Goal: Information Seeking & Learning: Check status

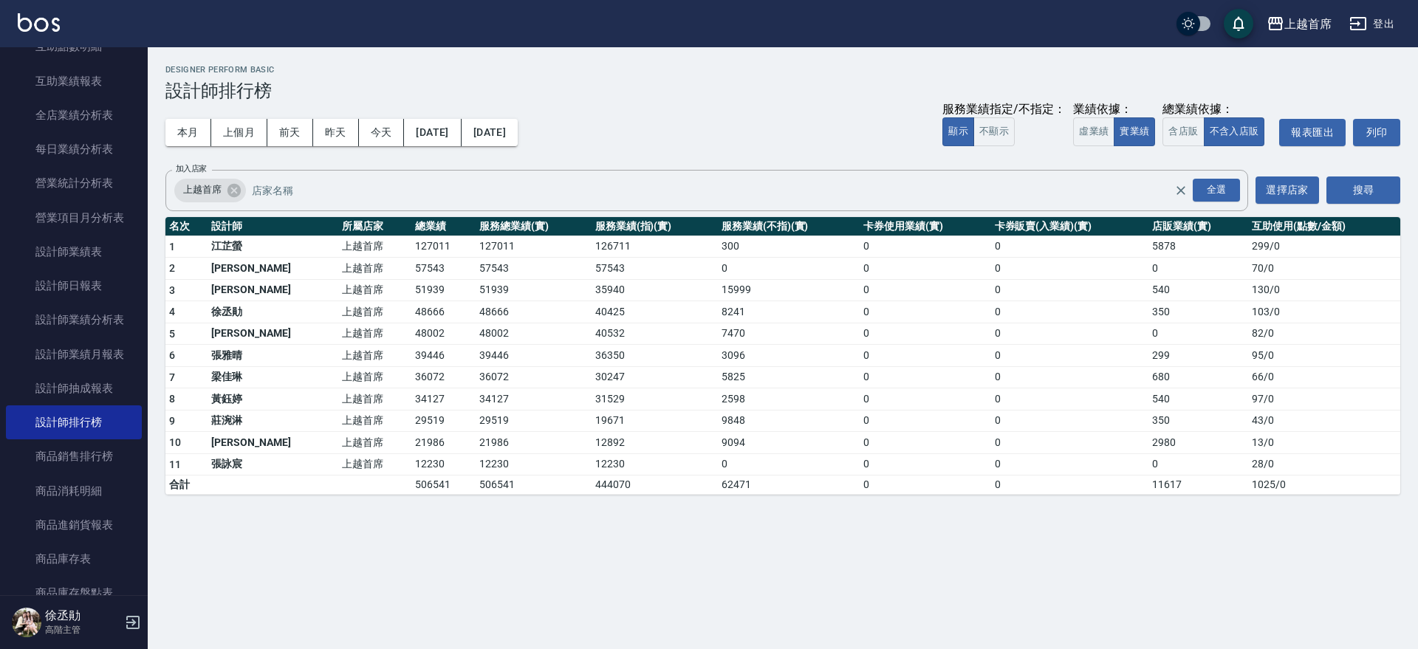
scroll to position [977, 0]
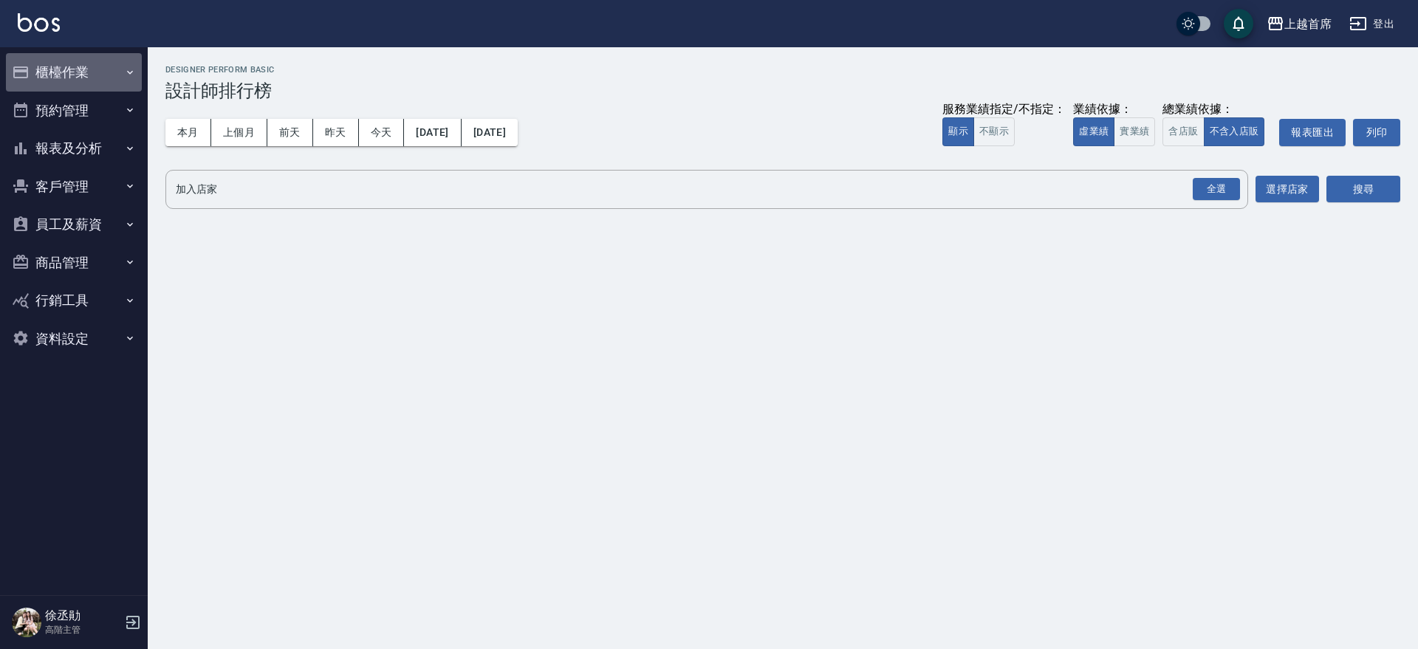
click at [72, 79] on button "櫃檯作業" at bounding box center [74, 72] width 136 height 38
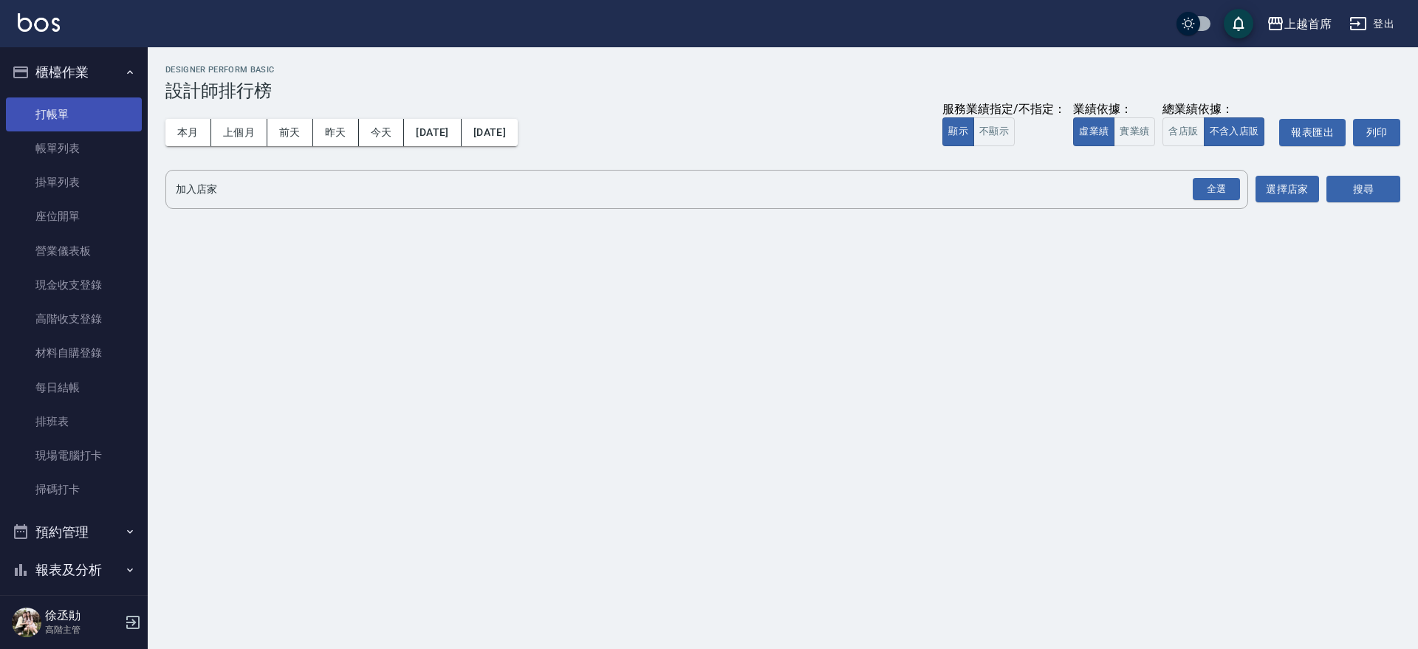
click at [83, 117] on link "打帳單" at bounding box center [74, 115] width 136 height 34
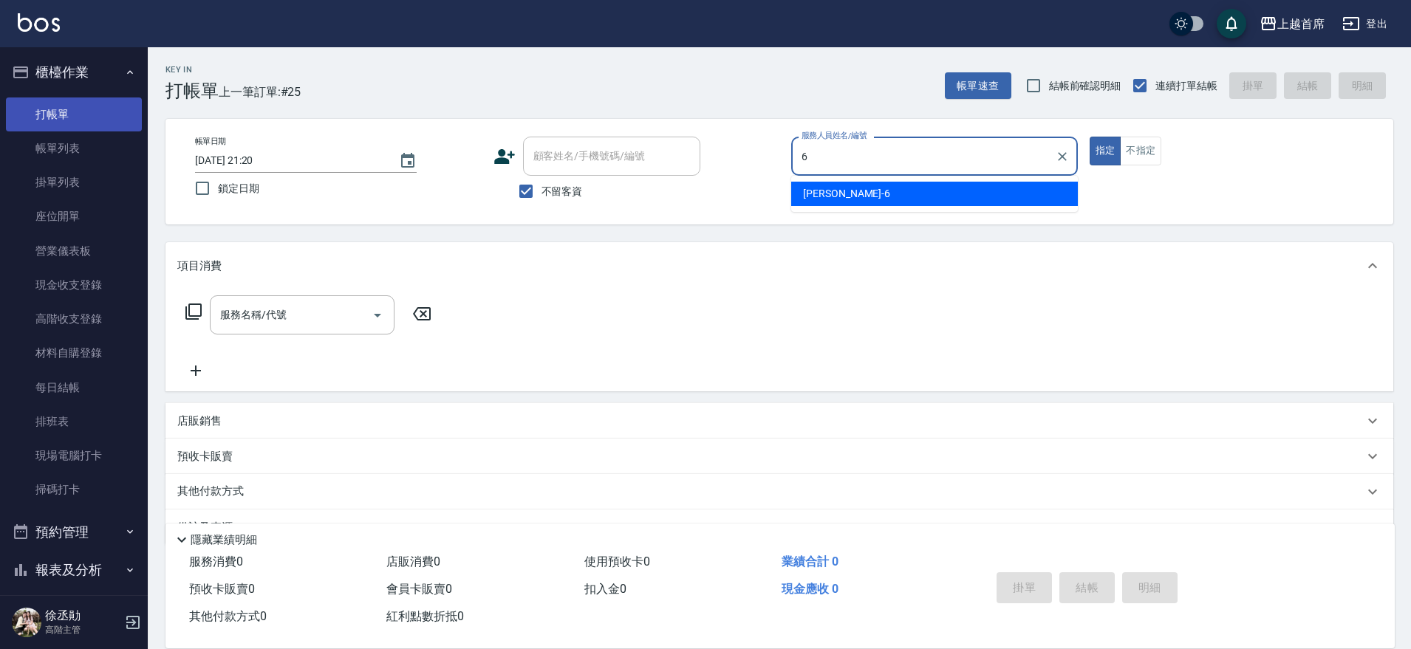
type input "Aki-6"
type button "true"
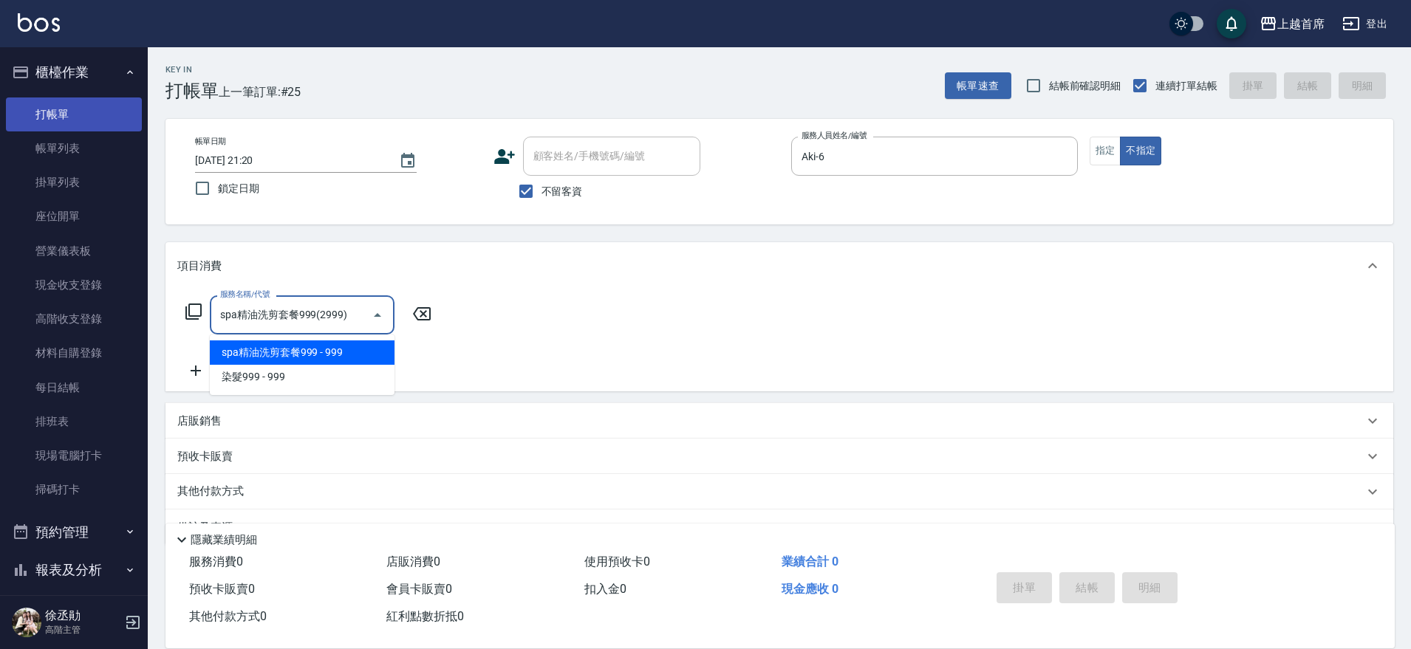
type input "spa精油洗剪套餐999(2999)"
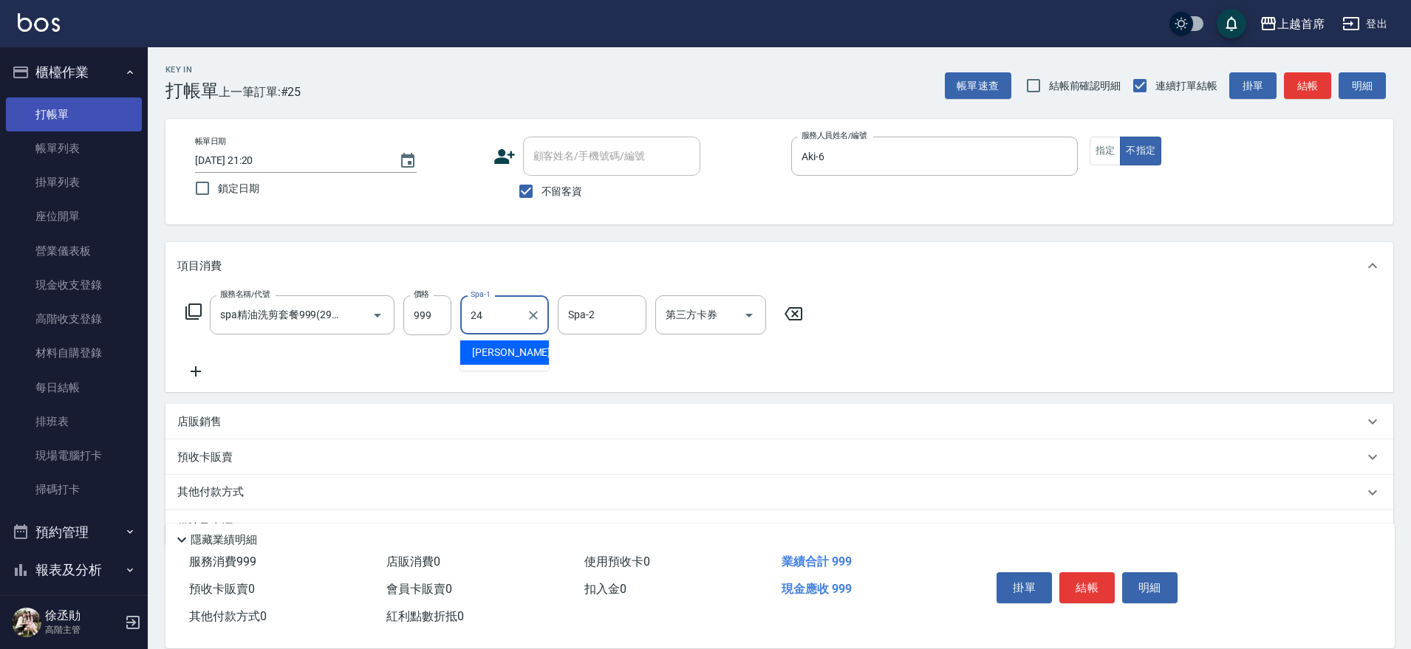
type input "[PERSON_NAME]-24"
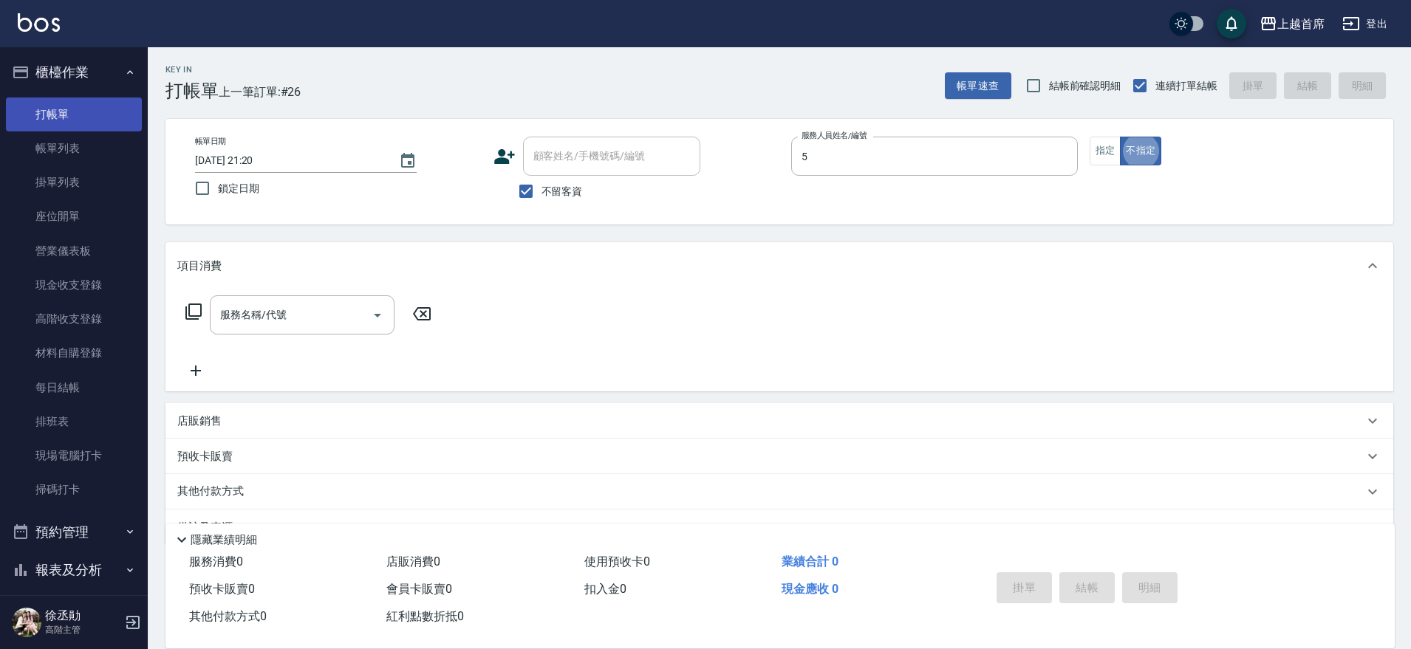
type input "[PERSON_NAME]-5"
type button "false"
type input "."
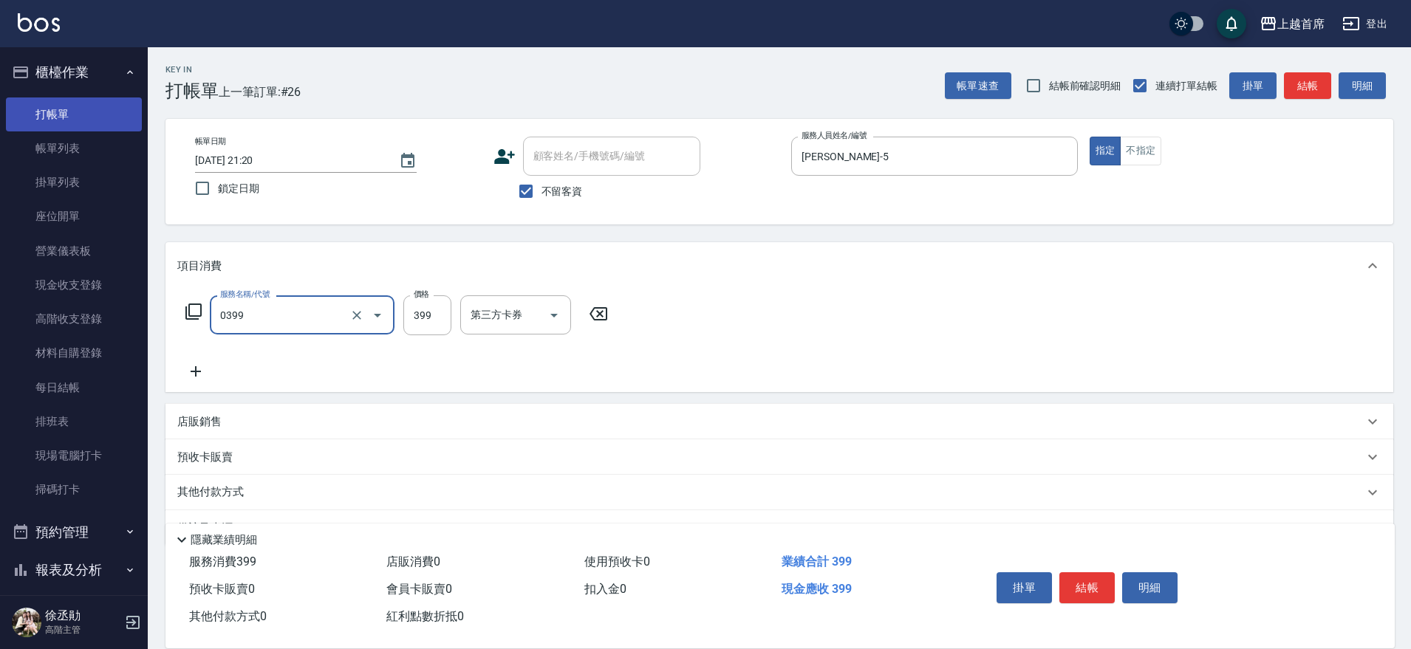
type input "海鹽洗髮(0399)"
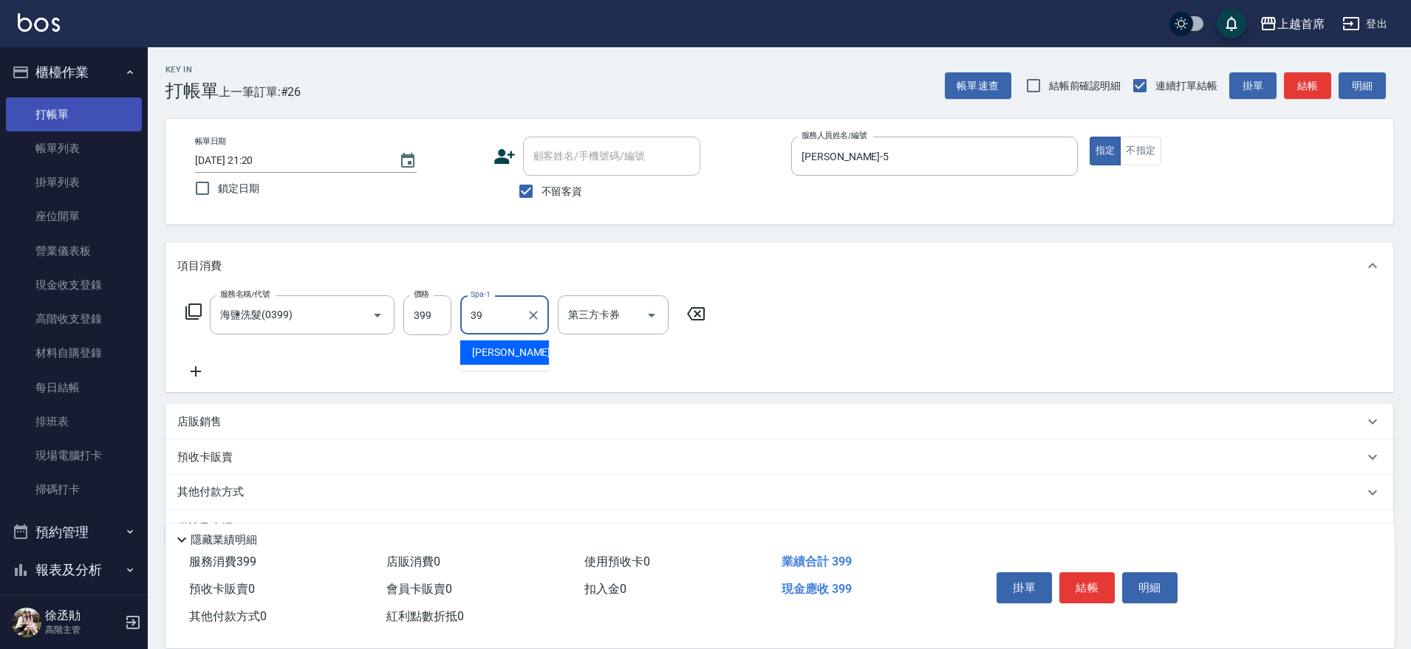
type input "[PERSON_NAME]-39"
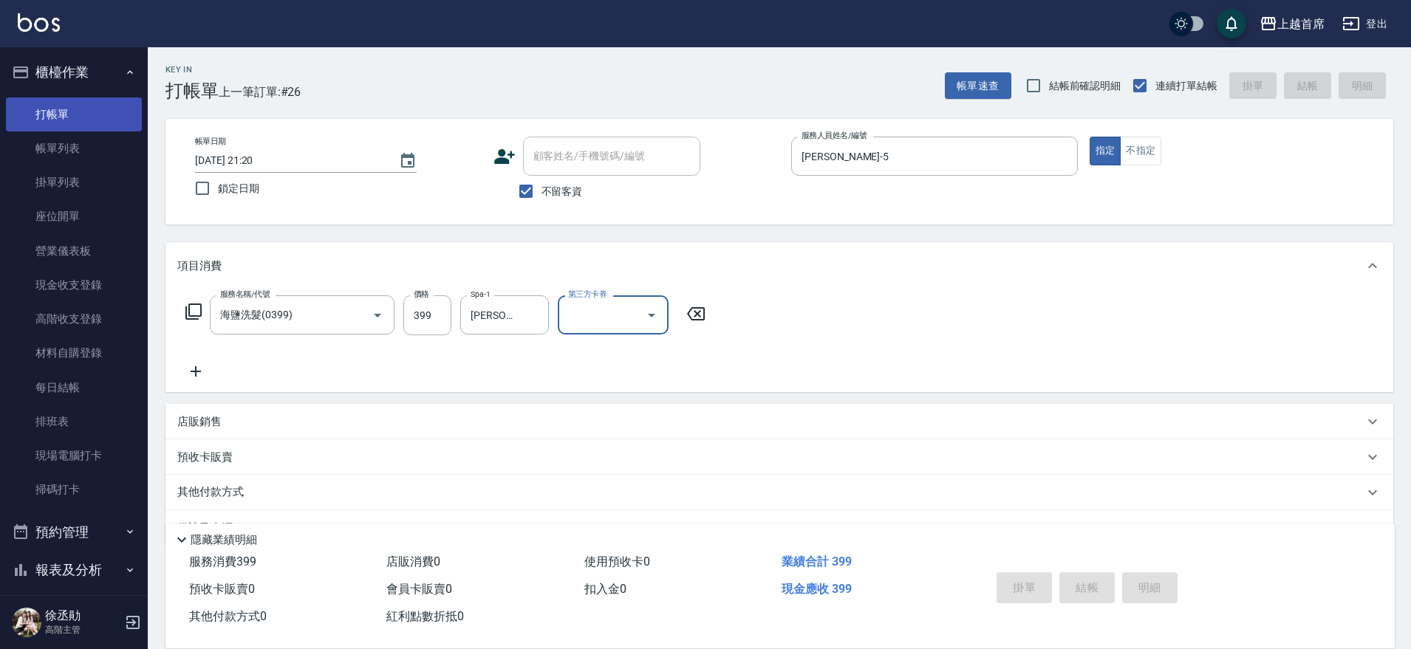
type input "[DATE] 21:21"
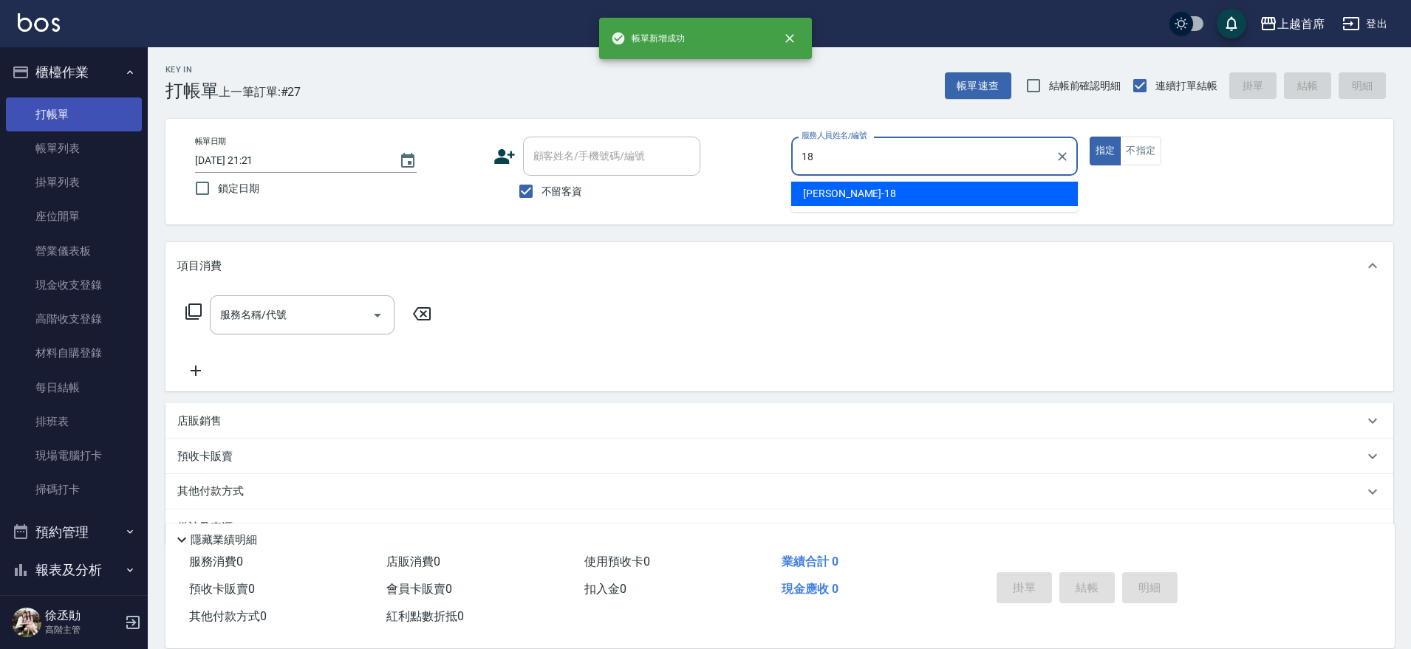
type input "Linda-18"
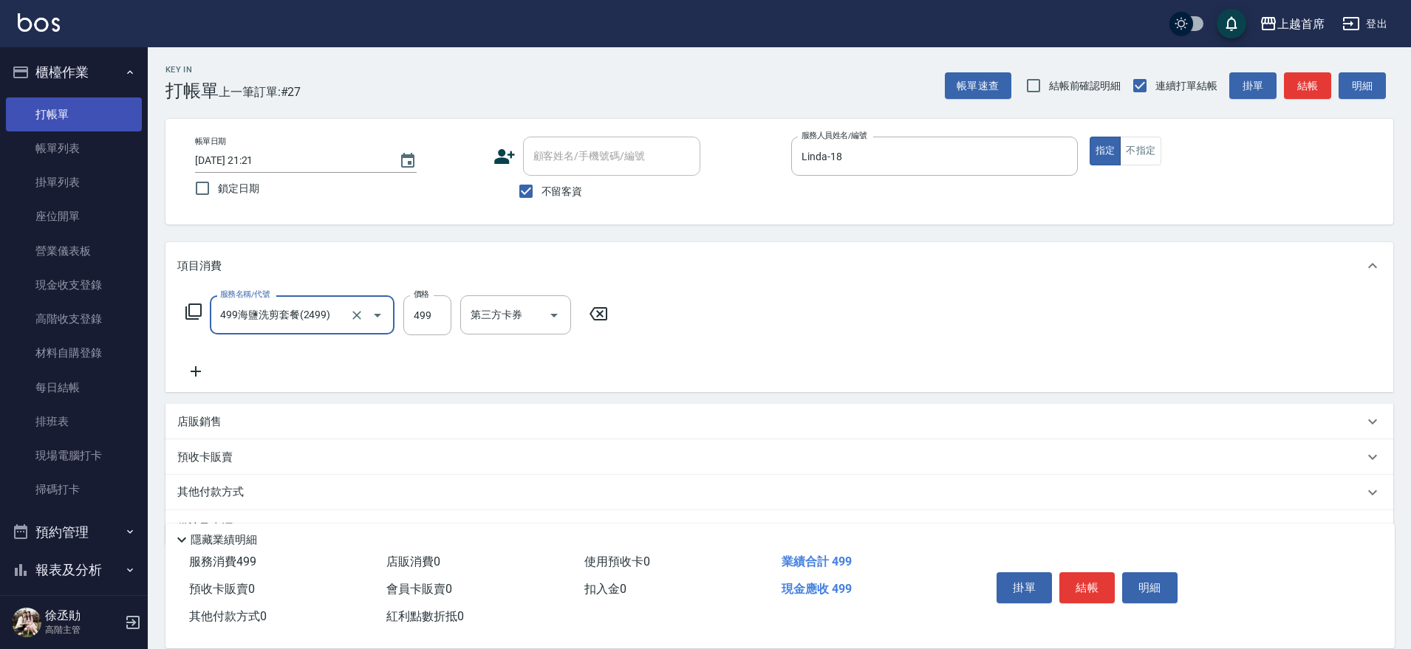
type input "499海鹽洗剪套餐(2499)"
type input "[PERSON_NAME]-16"
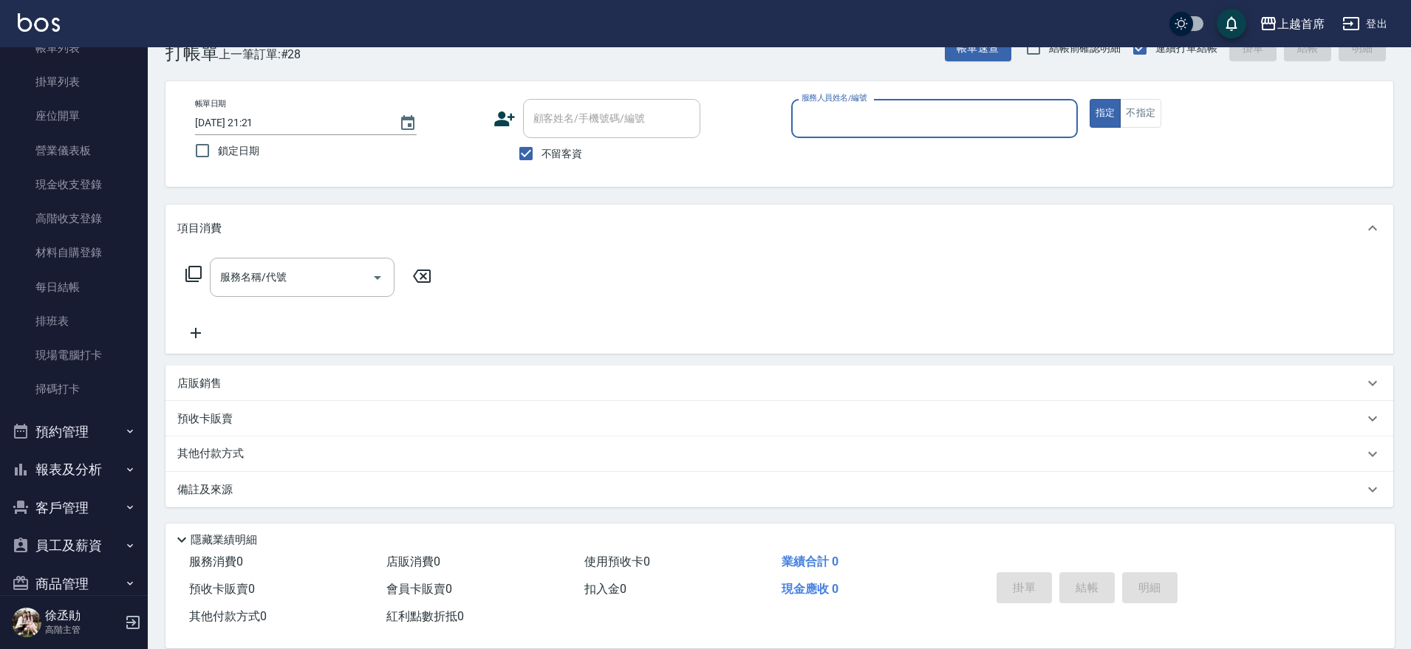
scroll to position [202, 0]
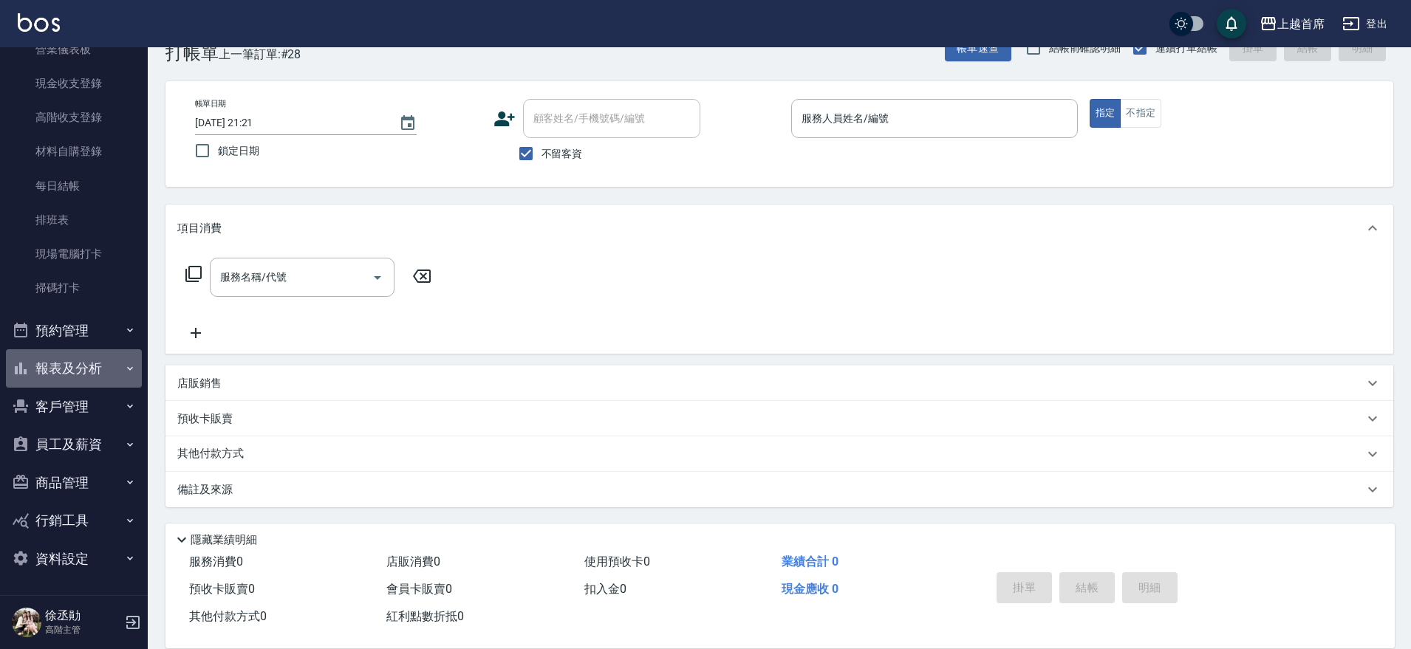
click at [81, 366] on button "報表及分析" at bounding box center [74, 368] width 136 height 38
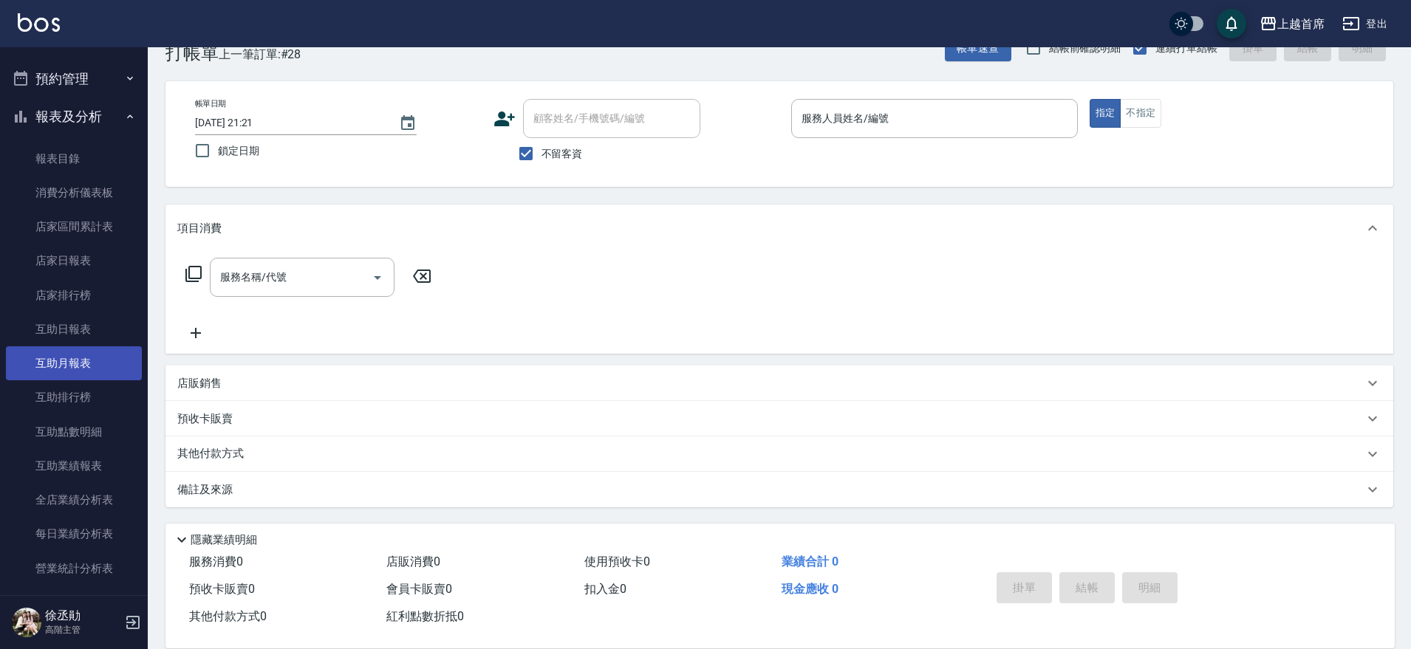
scroll to position [462, 0]
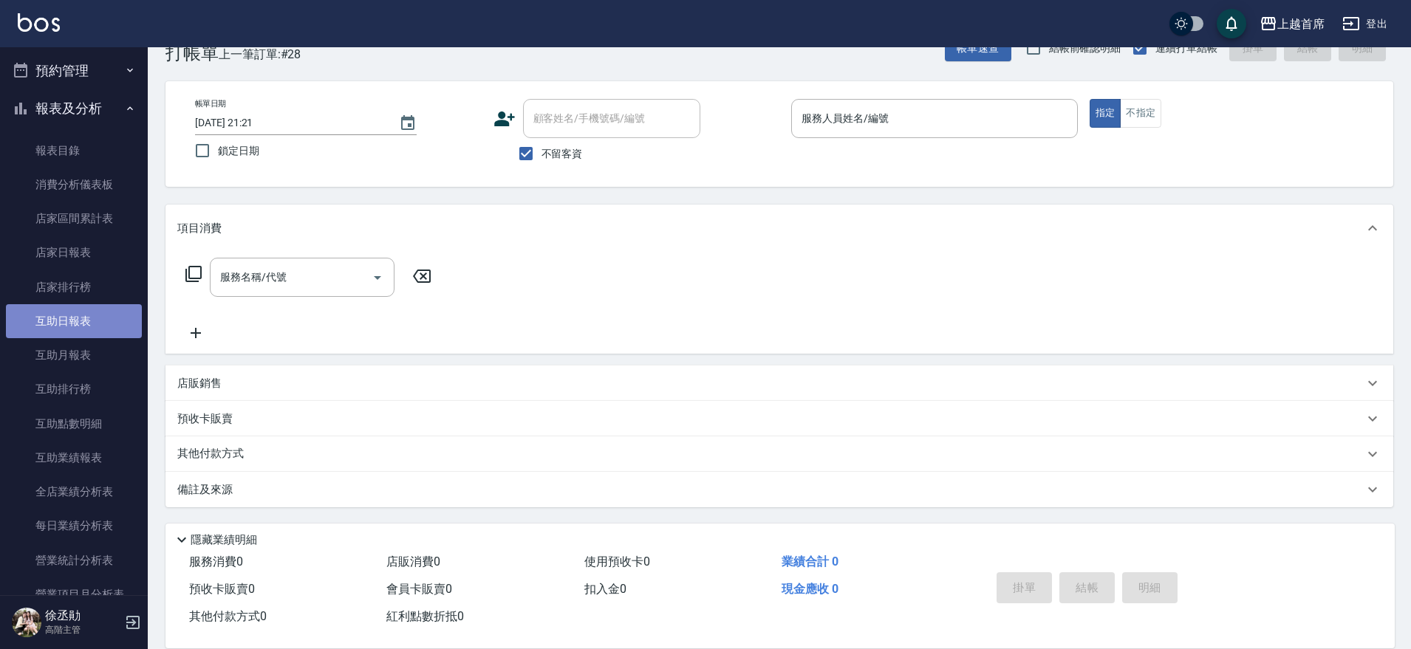
click at [77, 323] on link "互助日報表" at bounding box center [74, 321] width 136 height 34
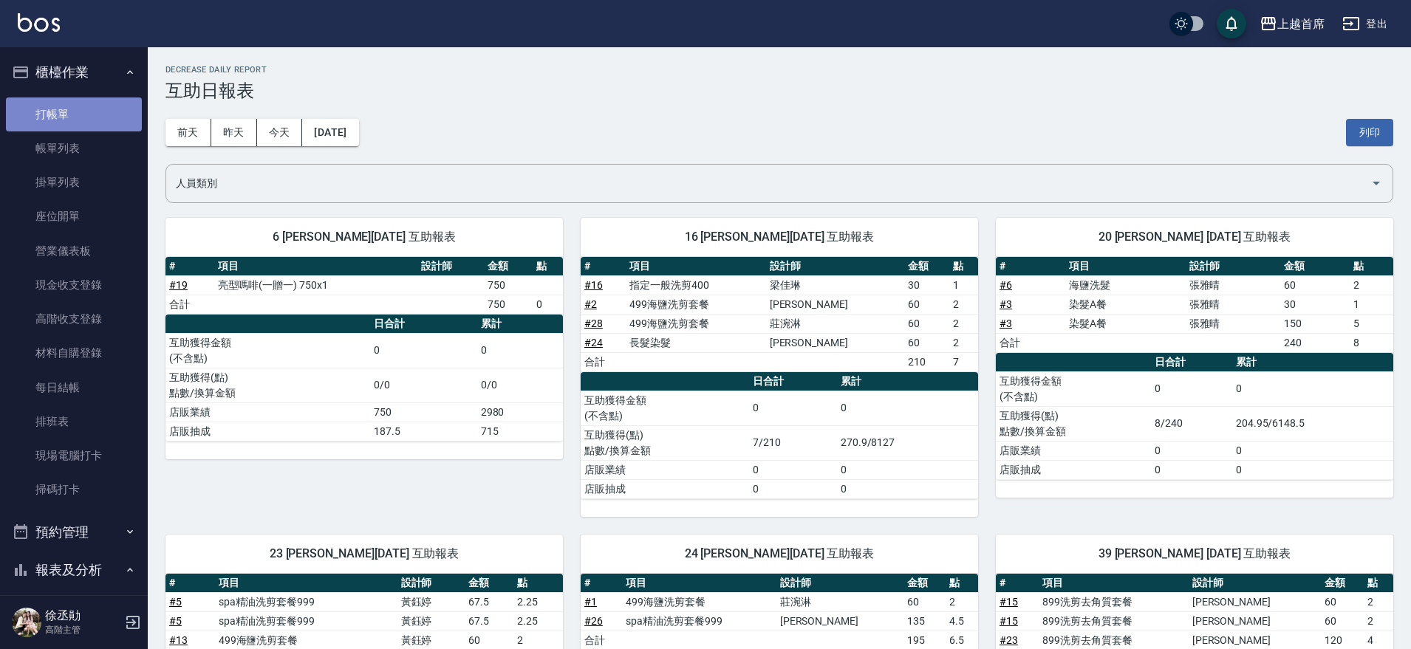
click at [84, 112] on link "打帳單" at bounding box center [74, 115] width 136 height 34
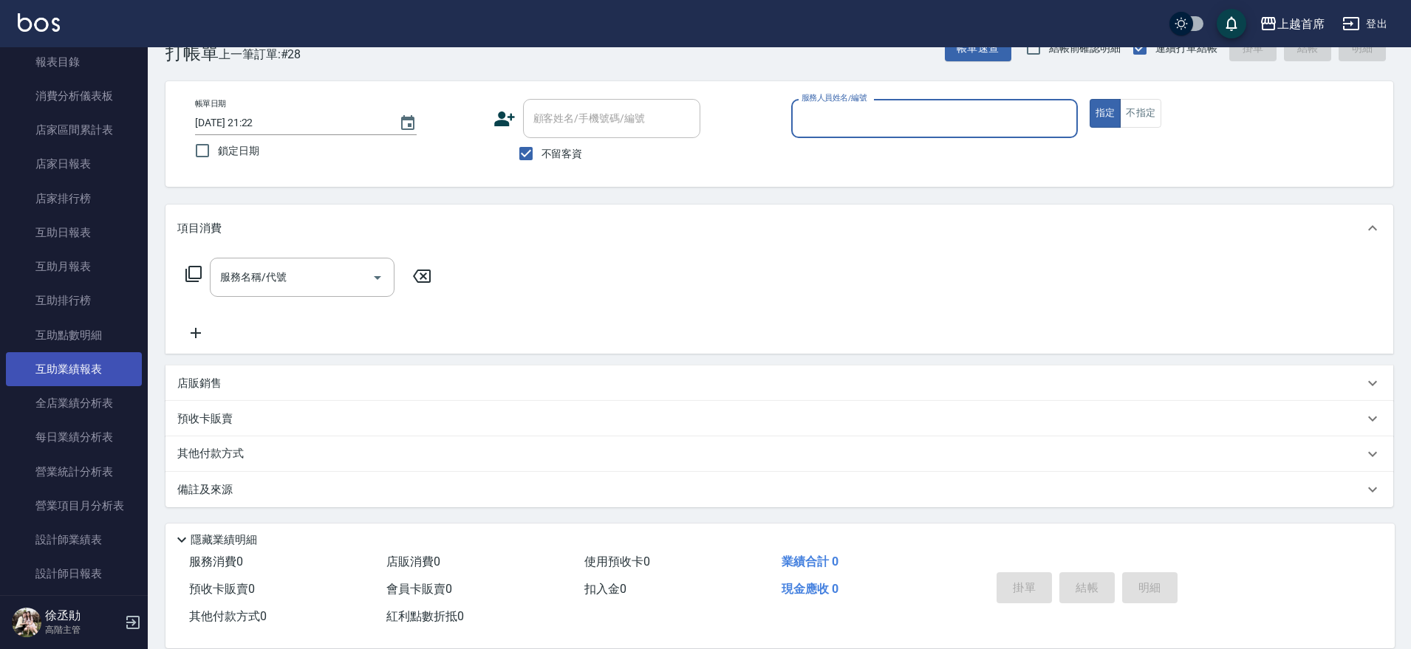
scroll to position [554, 0]
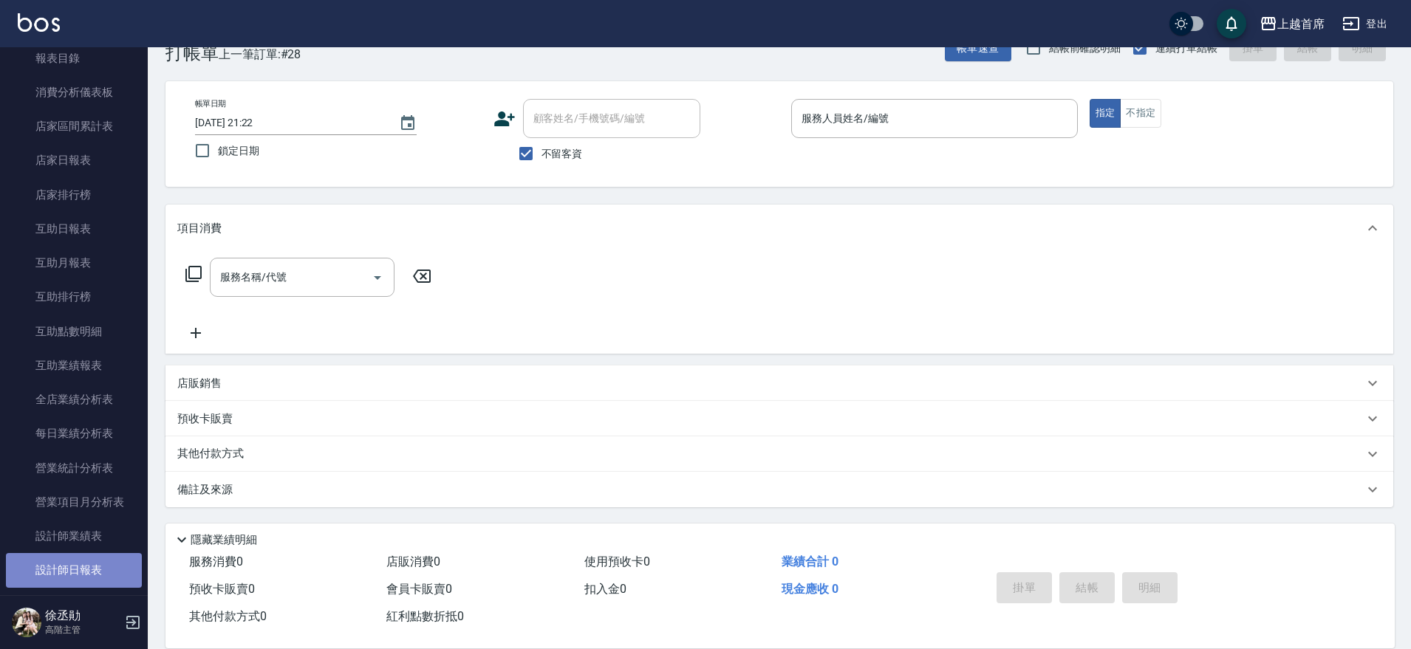
click at [92, 568] on link "設計師日報表" at bounding box center [74, 570] width 136 height 34
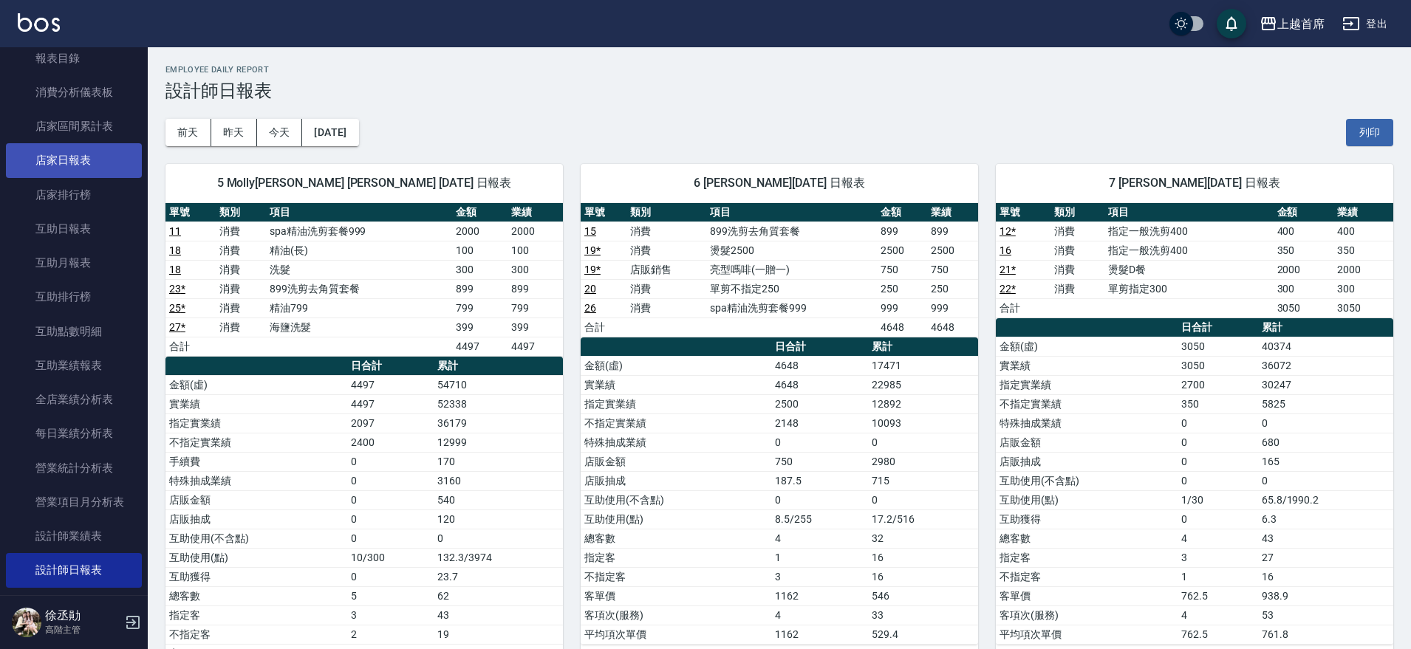
click at [53, 154] on link "店家日報表" at bounding box center [74, 160] width 136 height 34
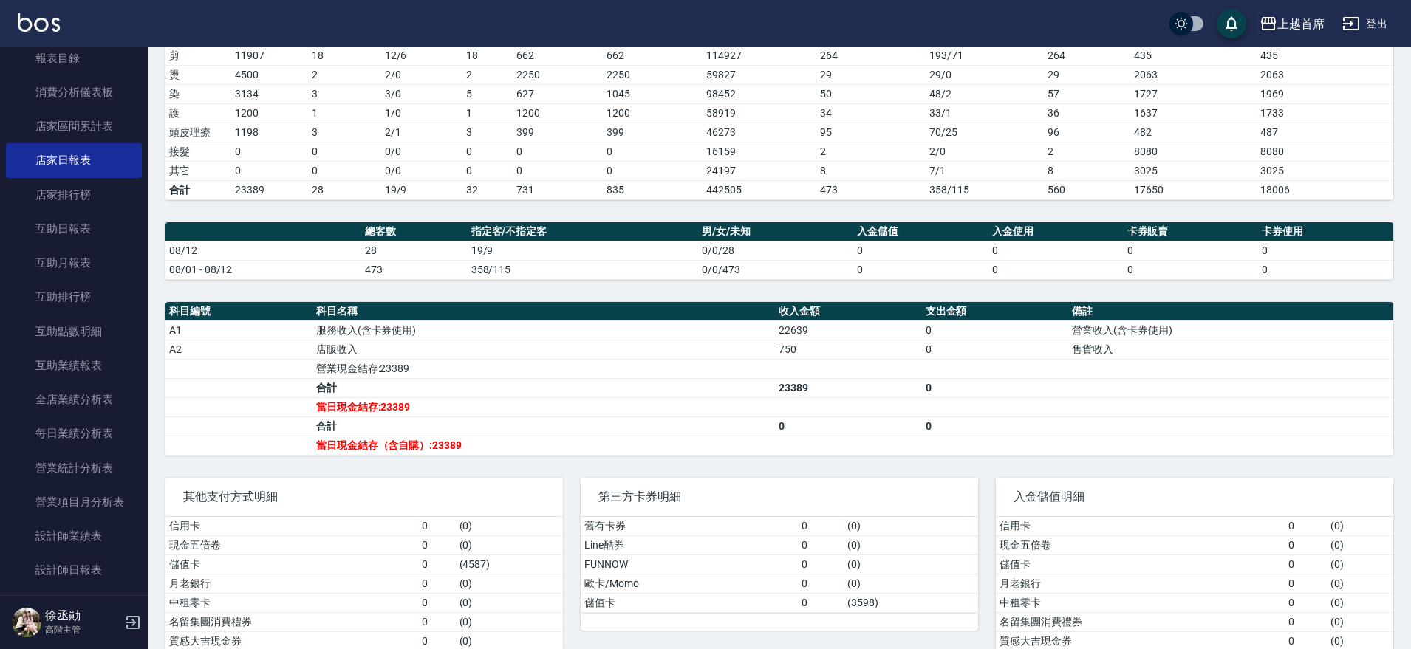
scroll to position [289, 0]
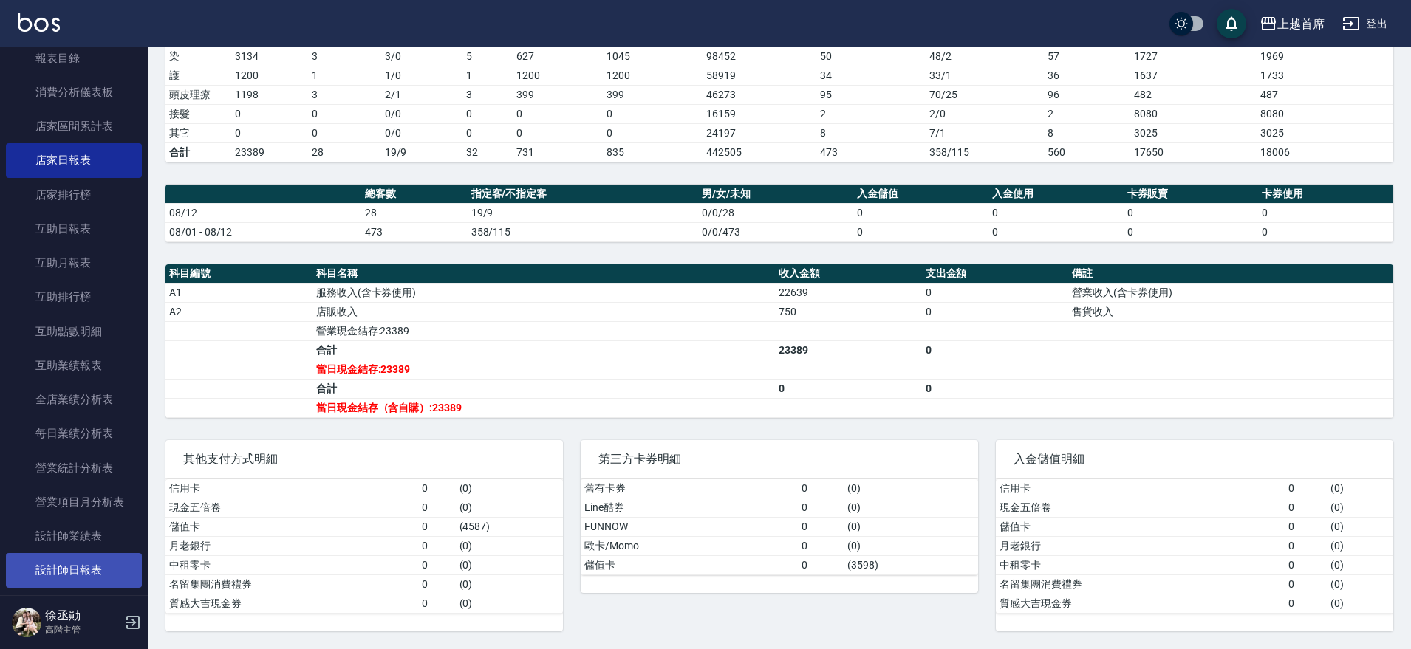
click at [79, 561] on link "設計師日報表" at bounding box center [74, 570] width 136 height 34
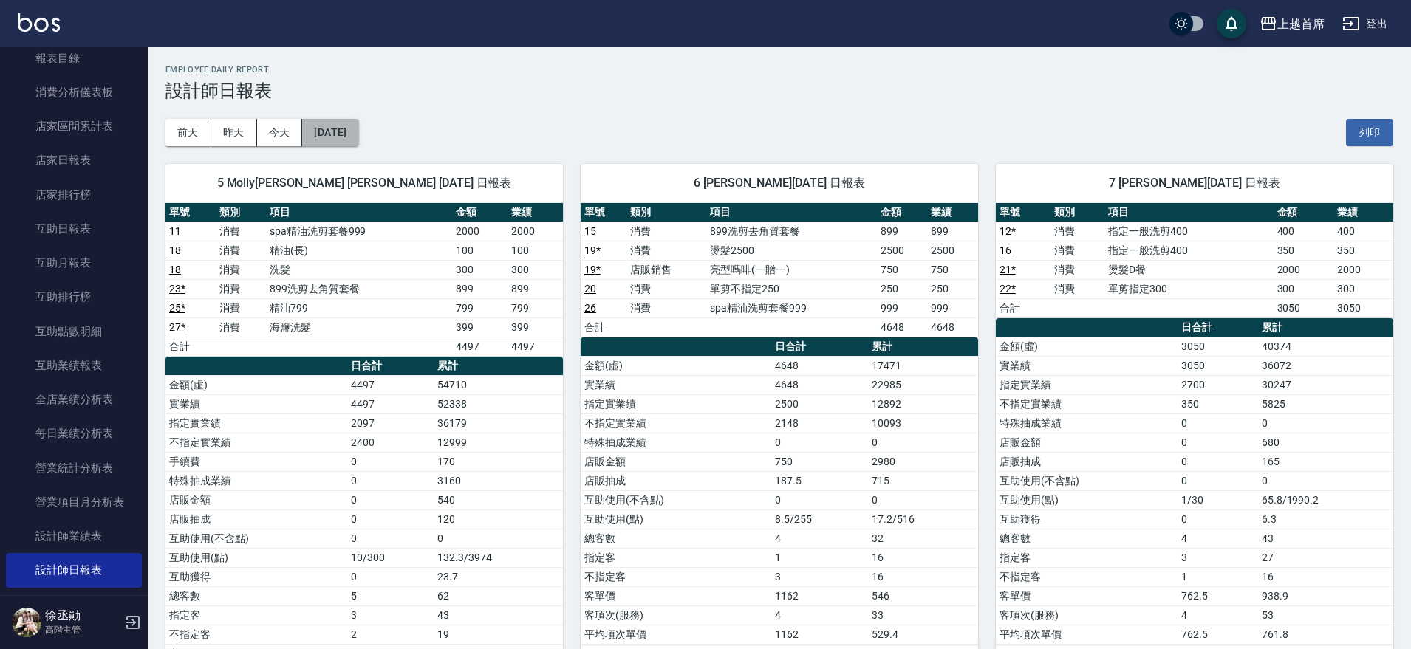
click at [347, 125] on button "[DATE]" at bounding box center [330, 132] width 56 height 27
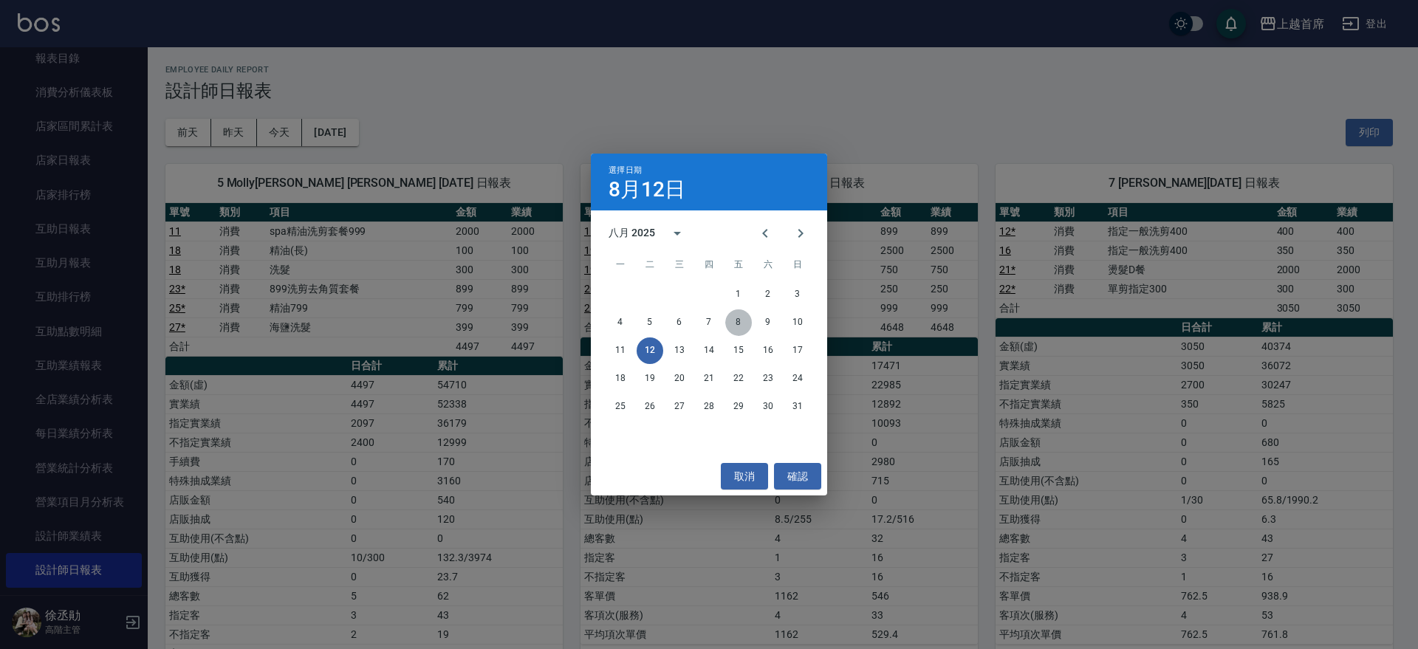
click at [743, 317] on button "8" at bounding box center [738, 323] width 27 height 27
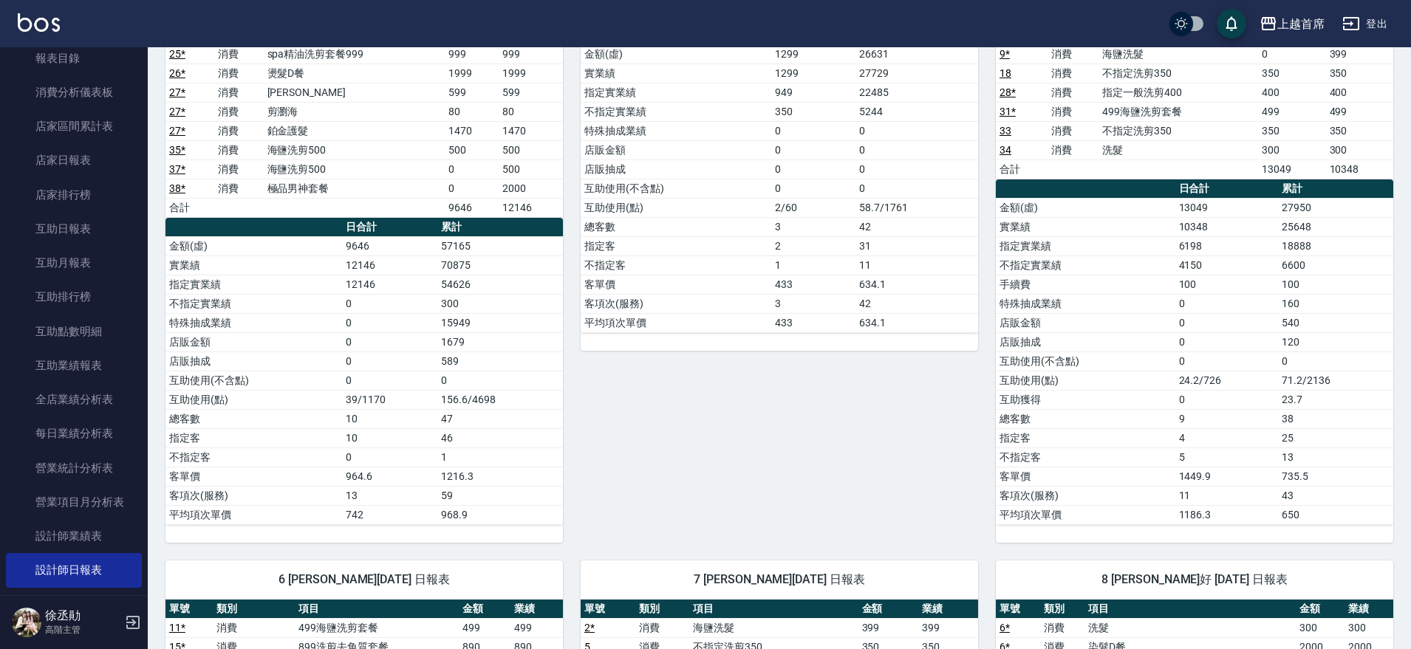
scroll to position [369, 0]
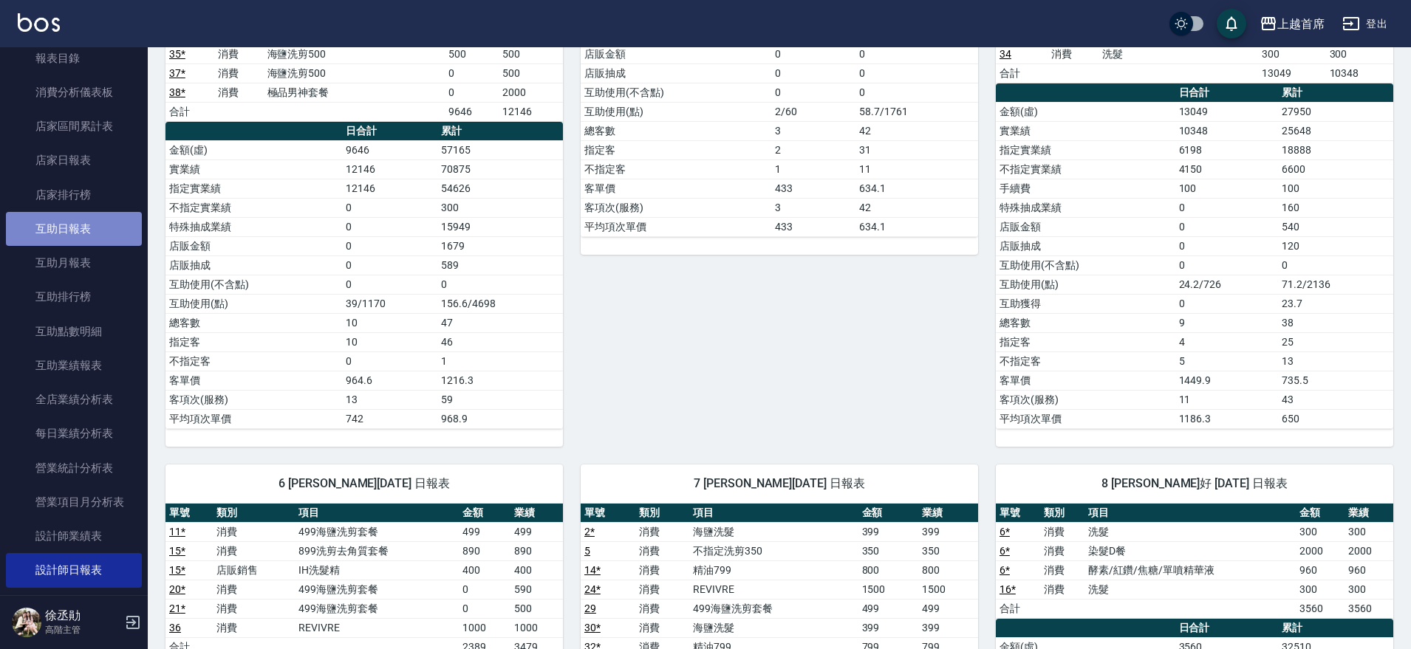
click at [109, 235] on link "互助日報表" at bounding box center [74, 229] width 136 height 34
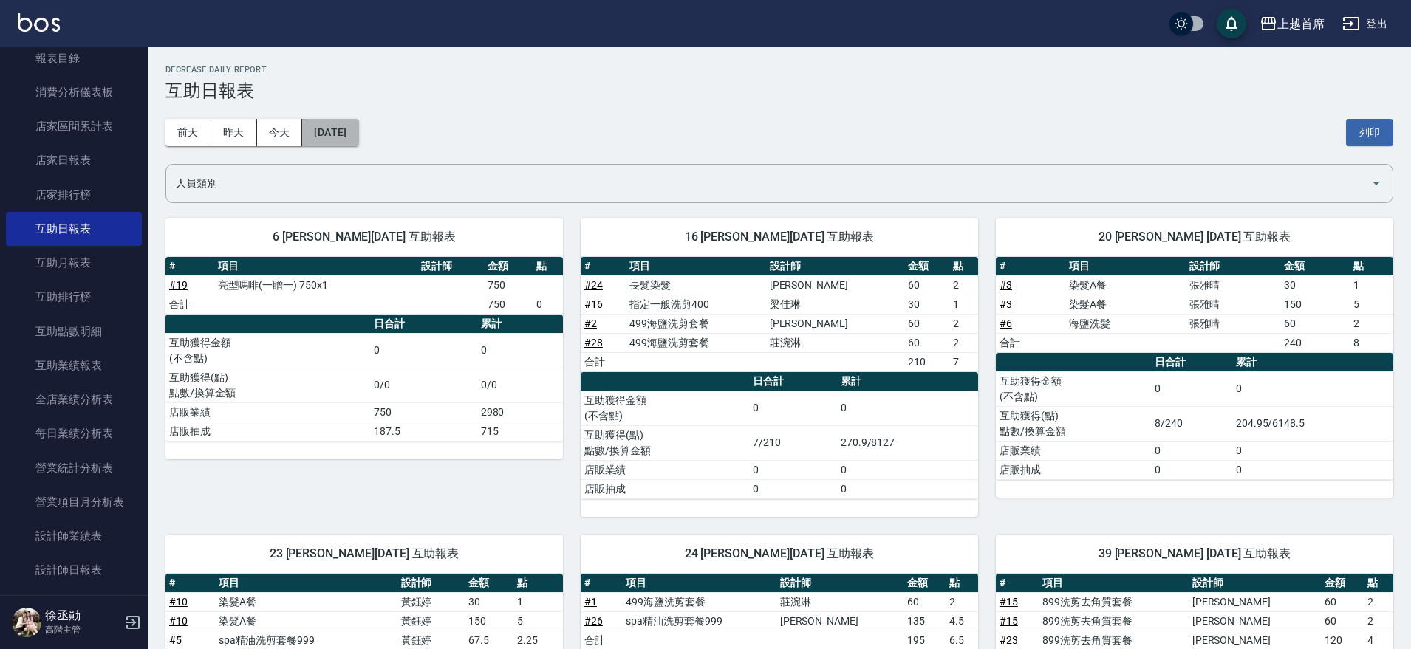
click at [344, 129] on button "[DATE]" at bounding box center [330, 132] width 56 height 27
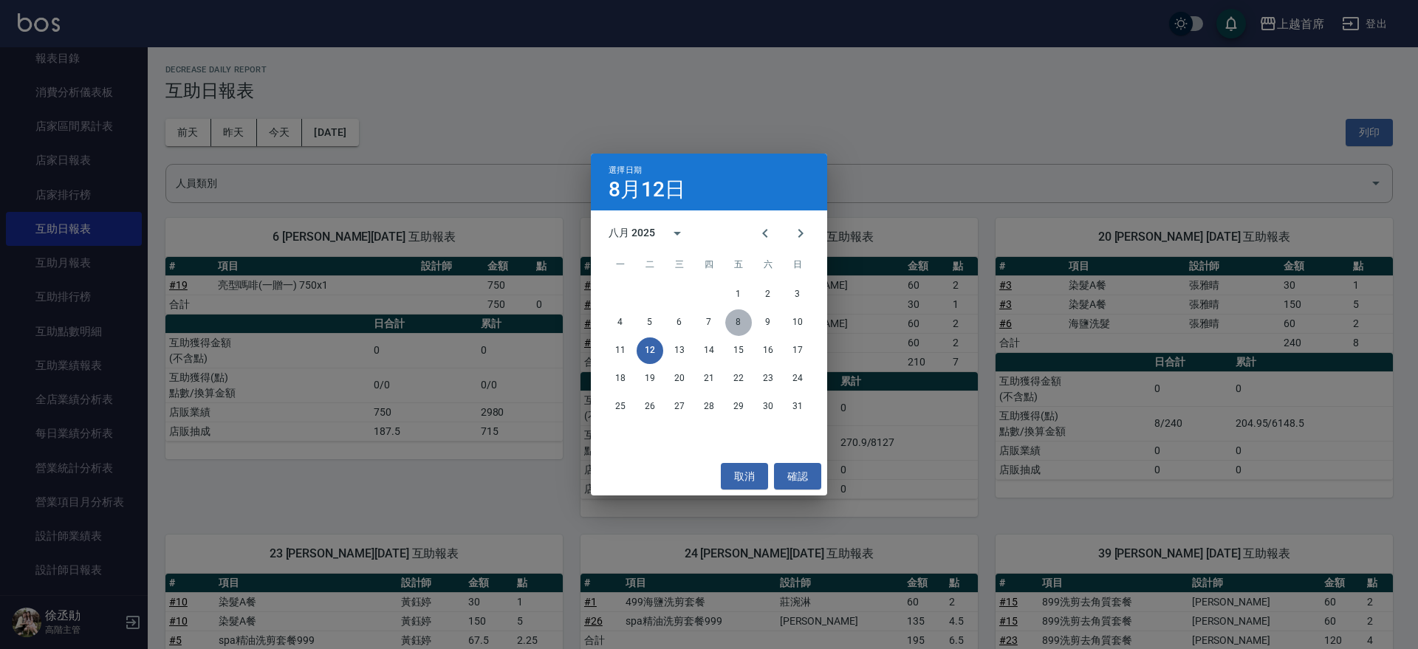
drag, startPoint x: 747, startPoint y: 318, endPoint x: 719, endPoint y: 302, distance: 32.4
click at [725, 307] on div "1 2 3 4 5 6 7 8 9 10 11 12 13 14 15 16 17 18 19 20 21 22 23 24 25 26 27 28 29 3…" at bounding box center [709, 351] width 236 height 142
click at [748, 322] on button "8" at bounding box center [738, 323] width 27 height 27
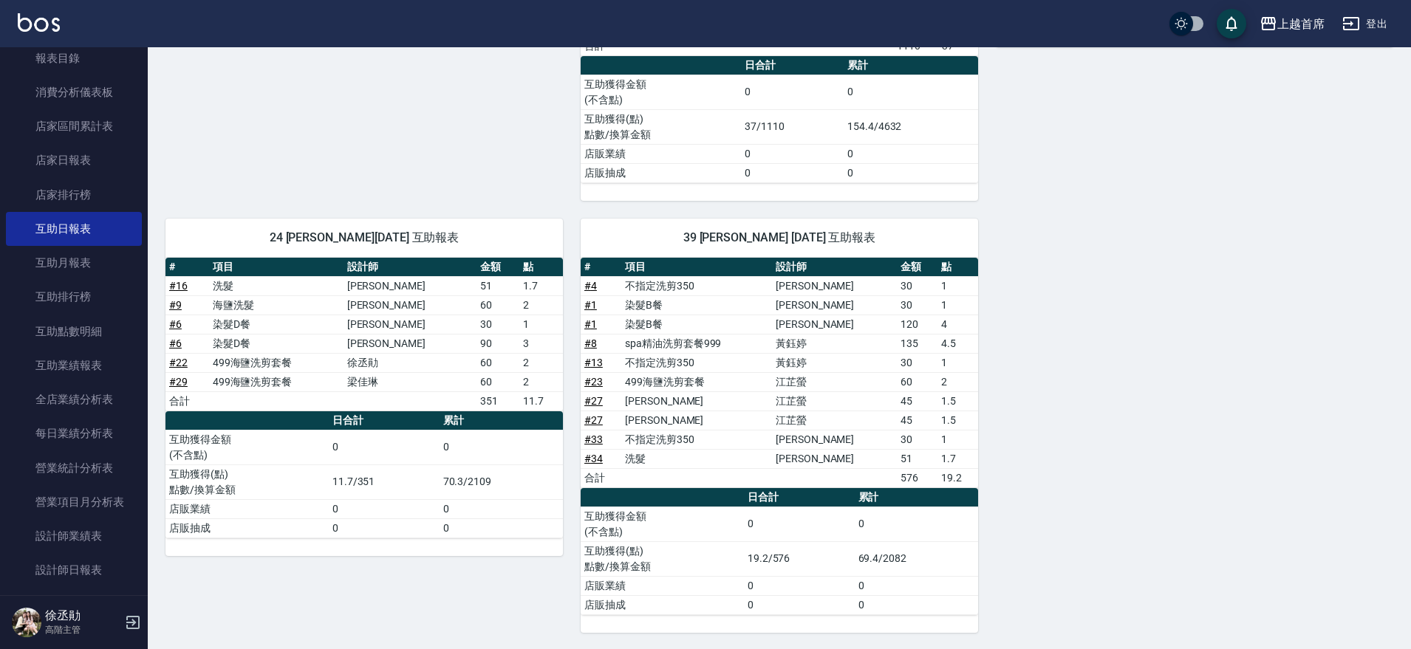
scroll to position [529, 0]
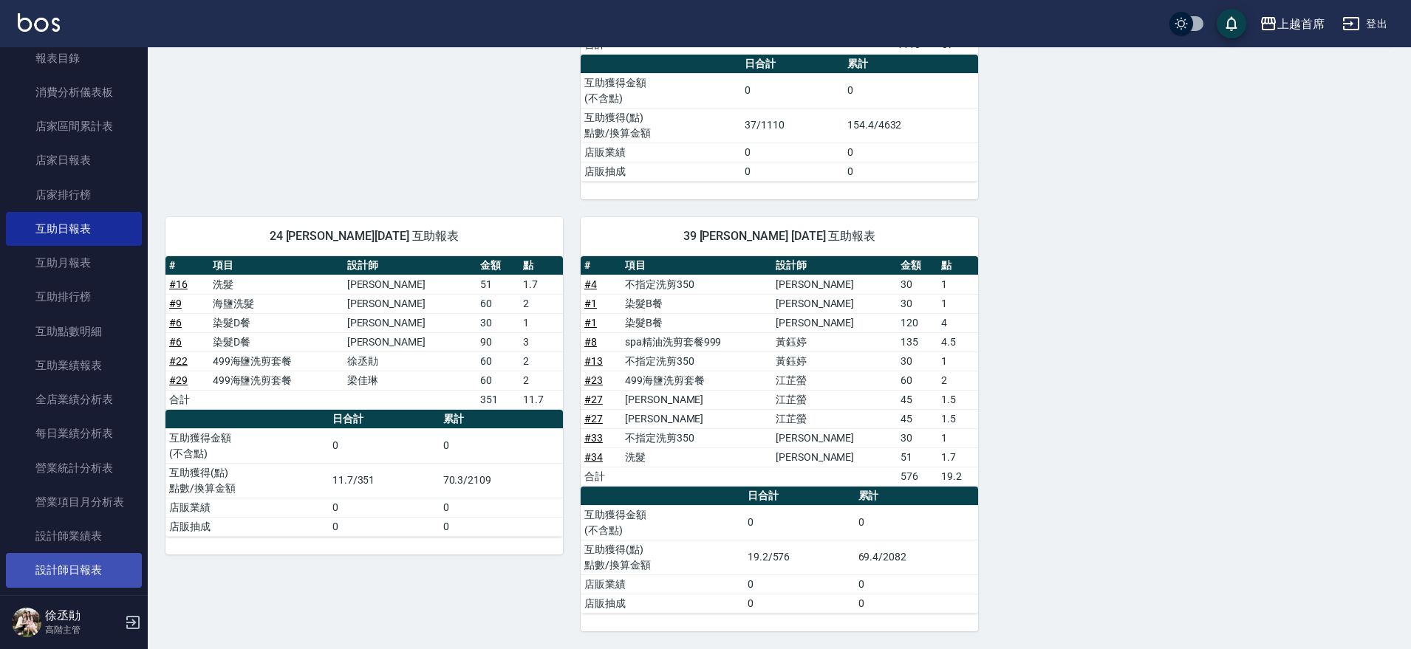
click at [88, 562] on link "設計師日報表" at bounding box center [74, 570] width 136 height 34
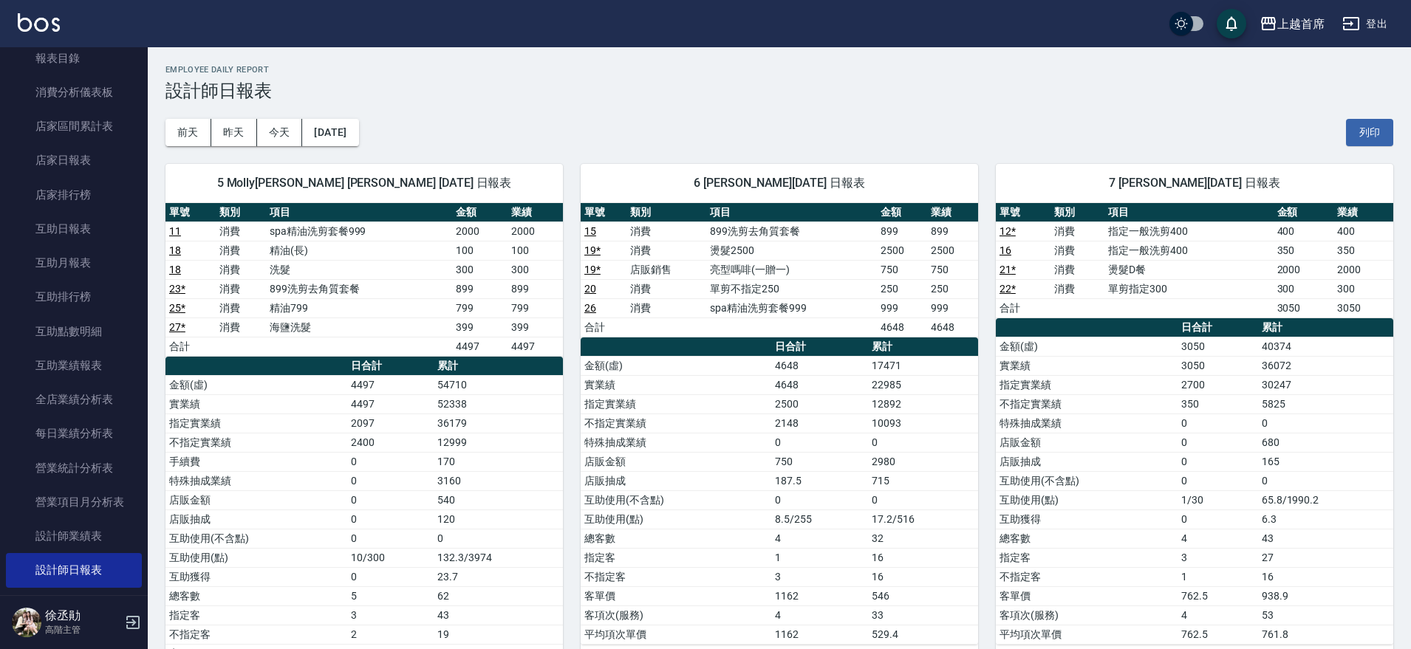
click at [635, 102] on div "[DATE] [DATE] [DATE] [DATE] 列印" at bounding box center [779, 132] width 1228 height 63
drag, startPoint x: 375, startPoint y: 154, endPoint x: 375, endPoint y: 98, distance: 56.9
click at [379, 154] on div "5 Molly[PERSON_NAME] [PERSON_NAME] [DATE] 日報表 單號 類別 項目 金額 業績 11 消費 spa精油洗剪套餐999…" at bounding box center [355, 433] width 415 height 574
click at [358, 129] on button "[DATE]" at bounding box center [330, 132] width 56 height 27
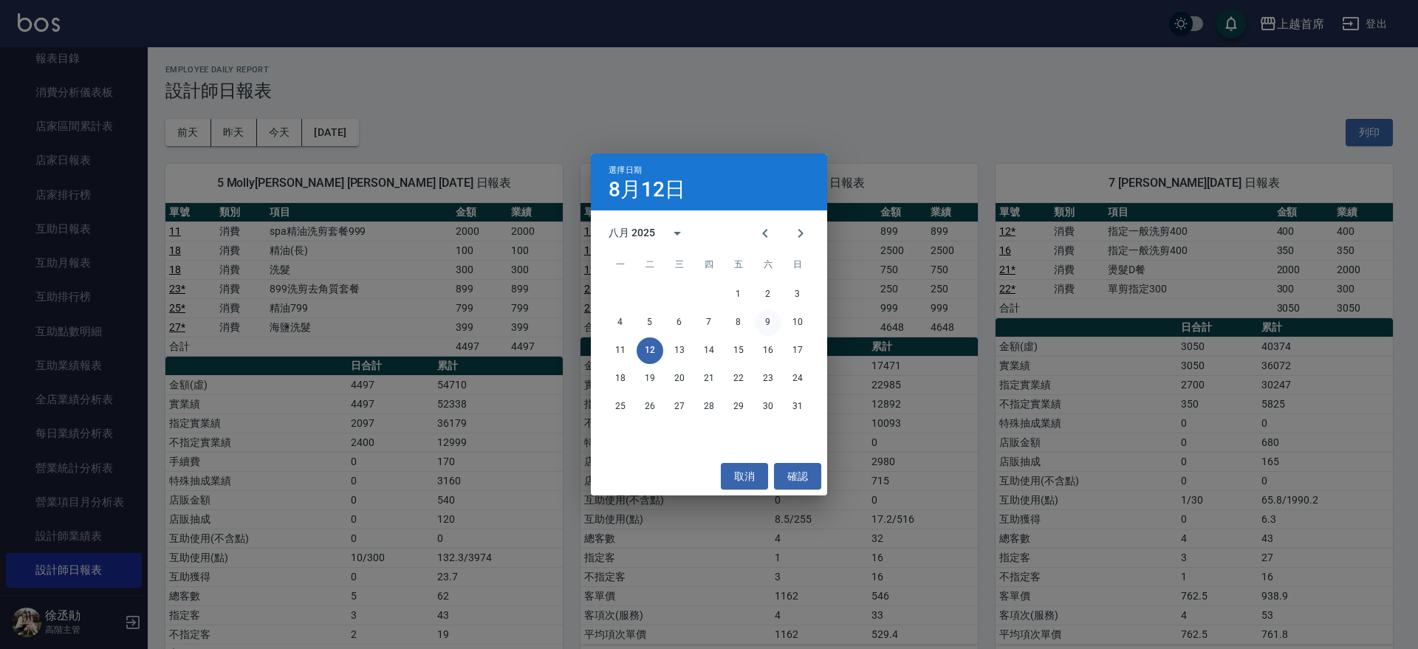
click at [774, 323] on button "9" at bounding box center [768, 323] width 27 height 27
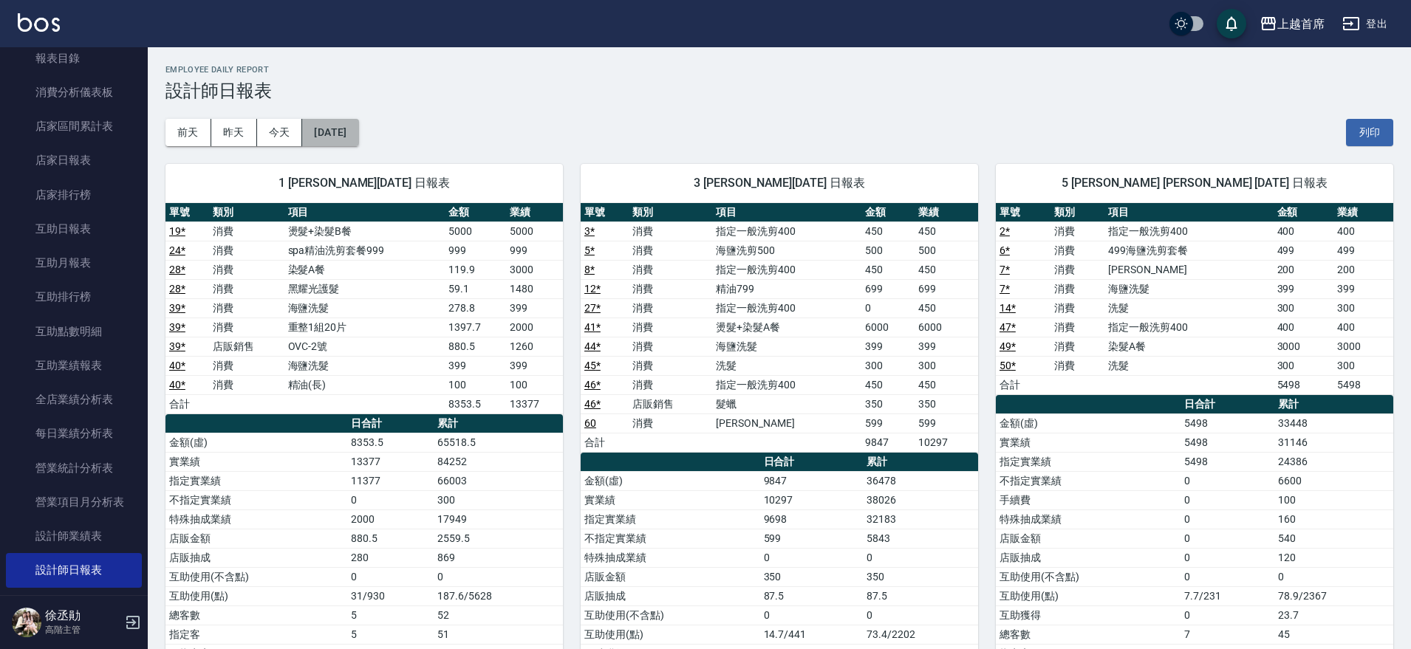
click at [358, 131] on button "[DATE]" at bounding box center [330, 132] width 56 height 27
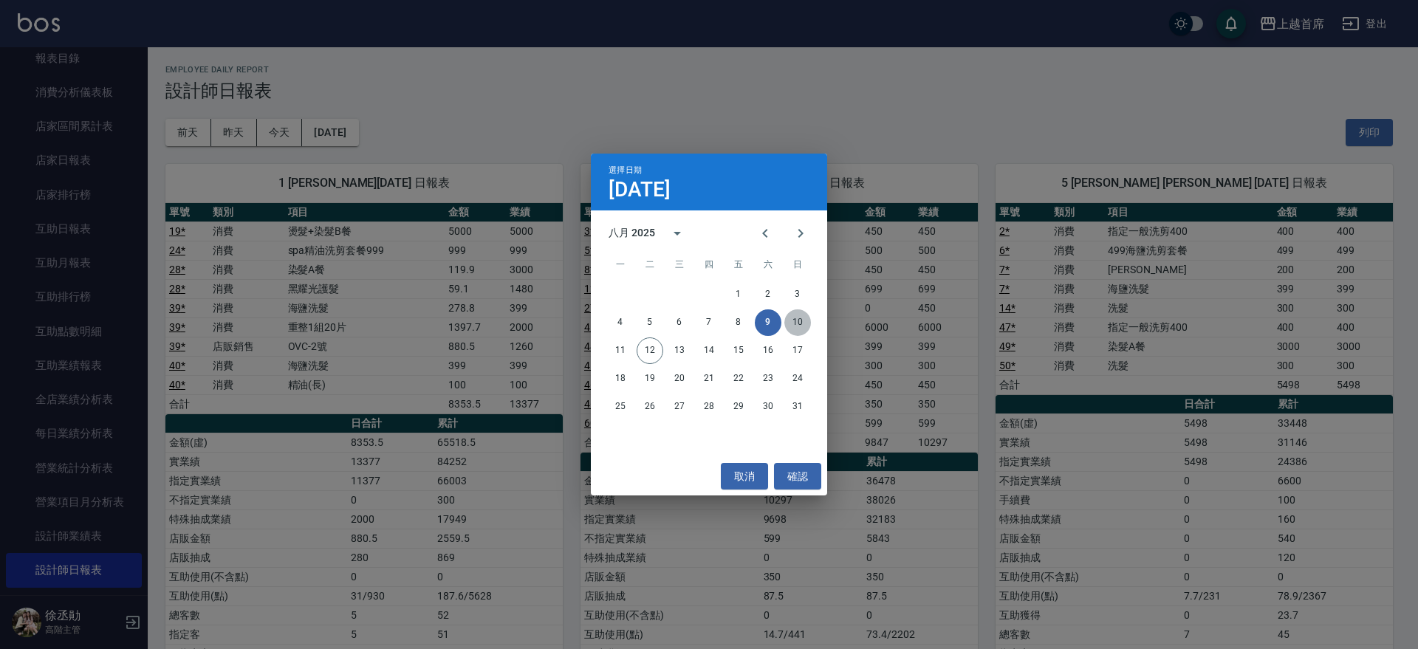
click at [793, 324] on button "10" at bounding box center [798, 323] width 27 height 27
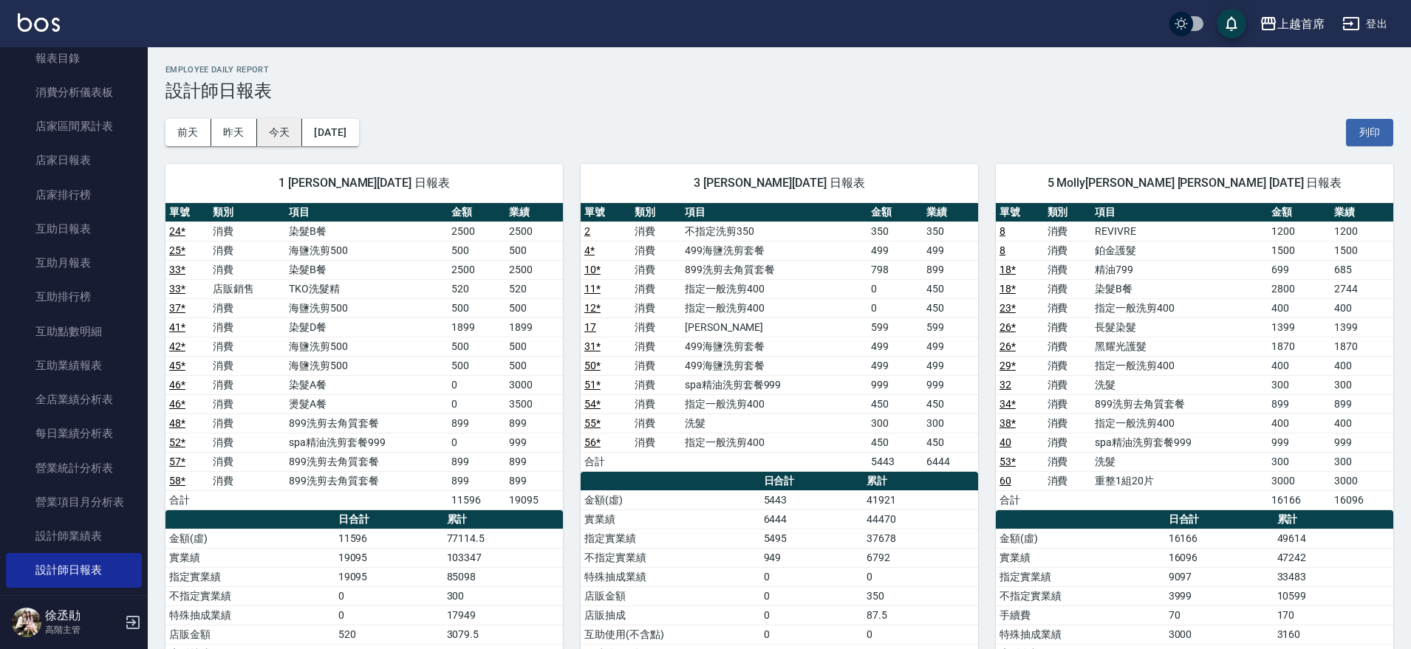
click at [291, 120] on button "今天" at bounding box center [280, 132] width 46 height 27
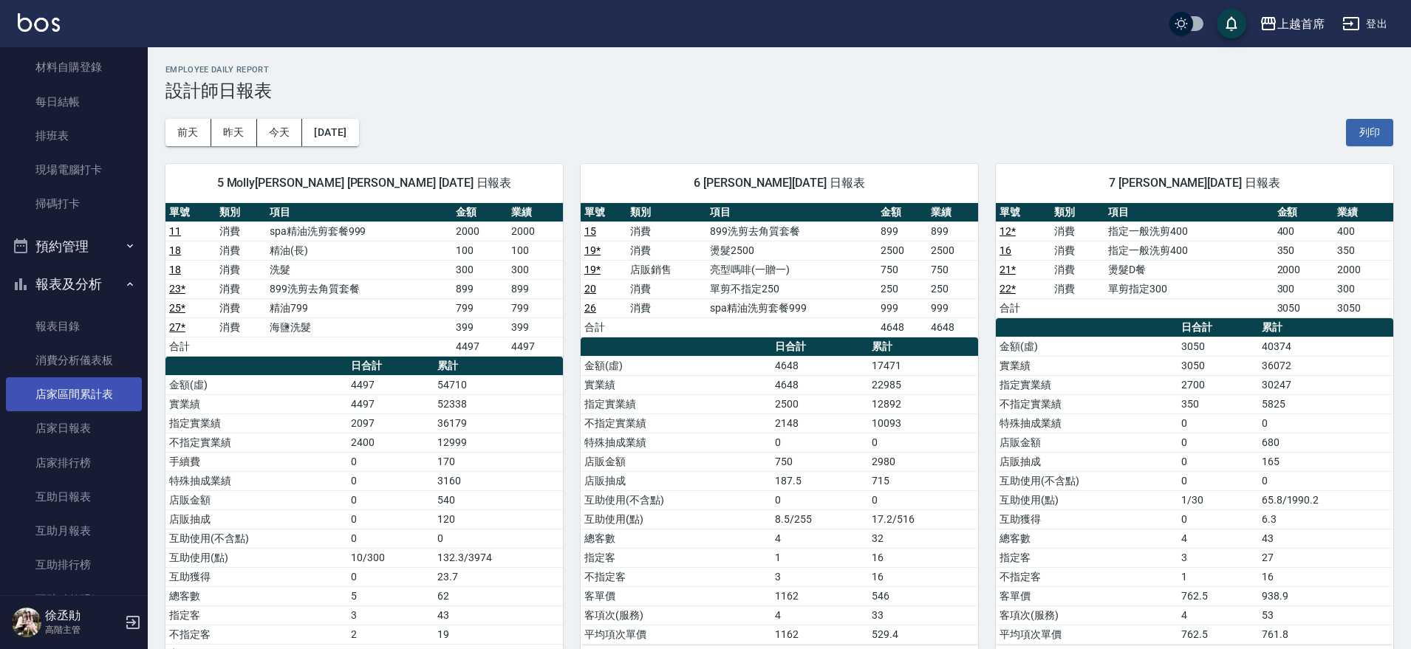
scroll to position [277, 0]
